Goal: Find specific page/section: Find specific page/section

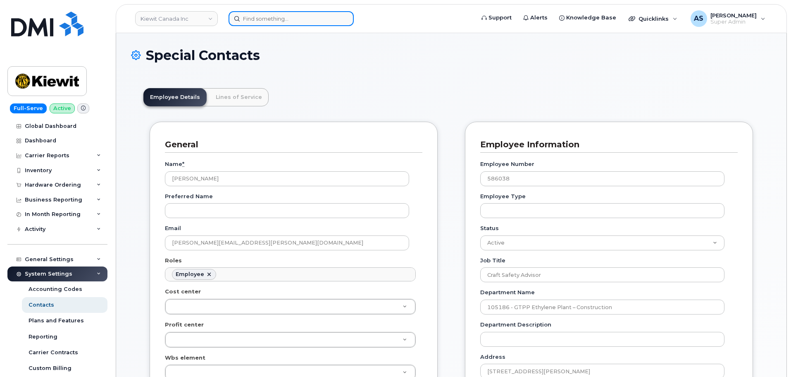
click at [273, 18] on input at bounding box center [291, 18] width 125 height 15
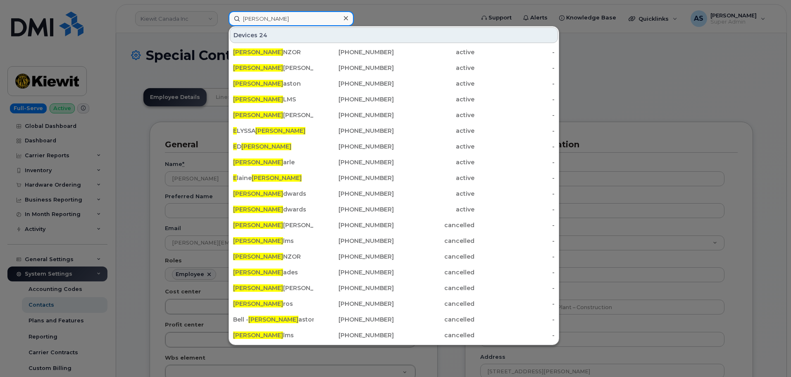
type input "[PERSON_NAME]"
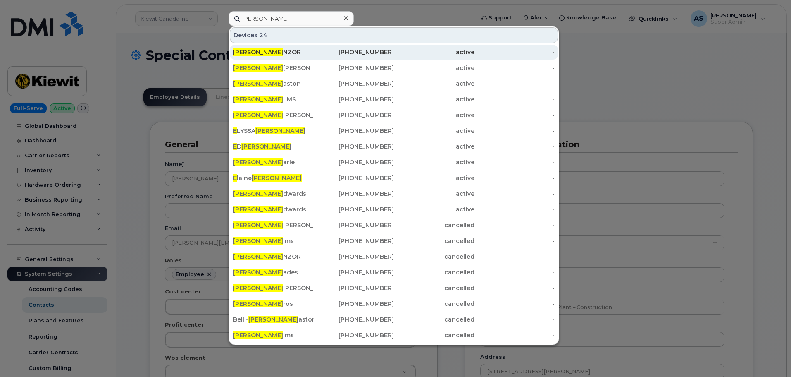
click at [295, 53] on div "[PERSON_NAME]" at bounding box center [273, 52] width 81 height 8
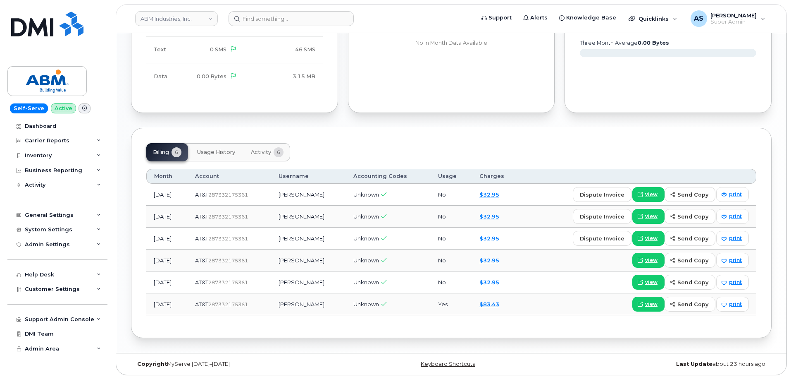
scroll to position [516, 0]
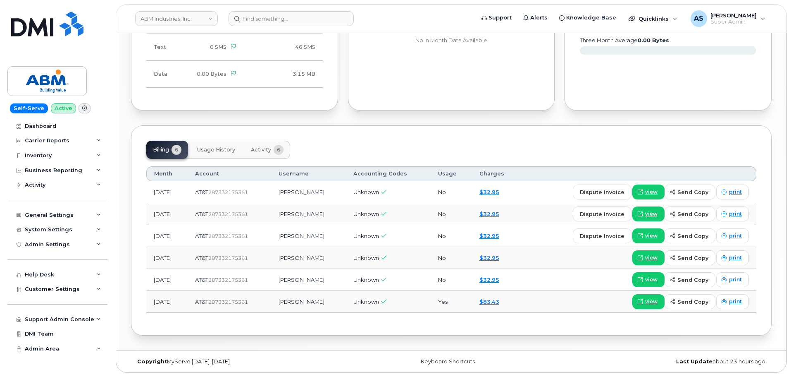
click at [268, 148] on span "Activity" at bounding box center [261, 149] width 20 height 7
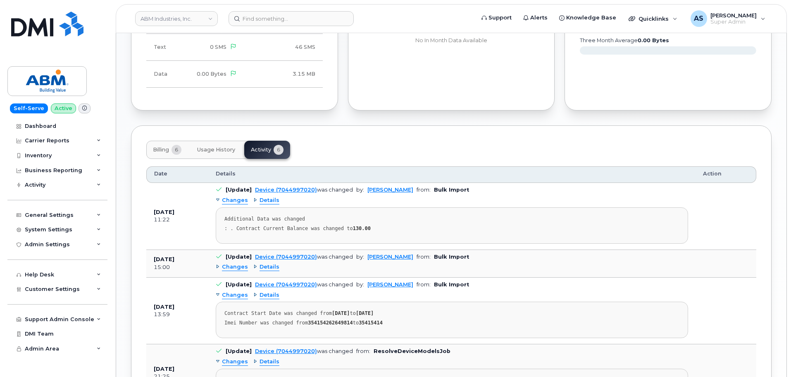
click at [157, 151] on span "Billing" at bounding box center [161, 149] width 16 height 7
